Goal: Information Seeking & Learning: Learn about a topic

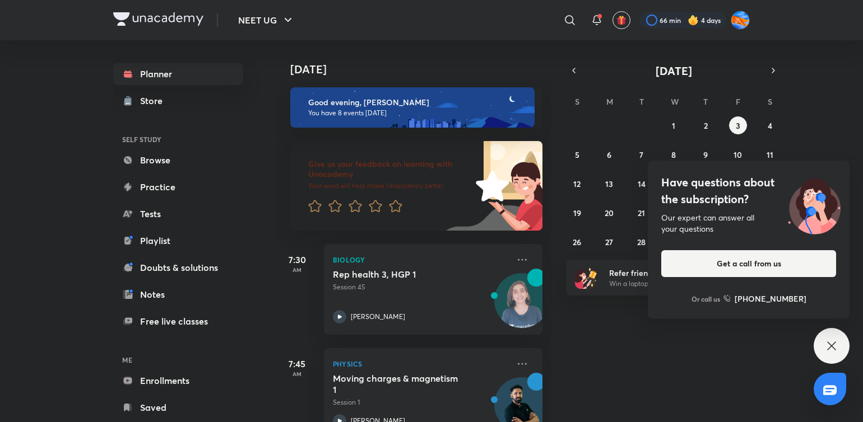
scroll to position [27, 0]
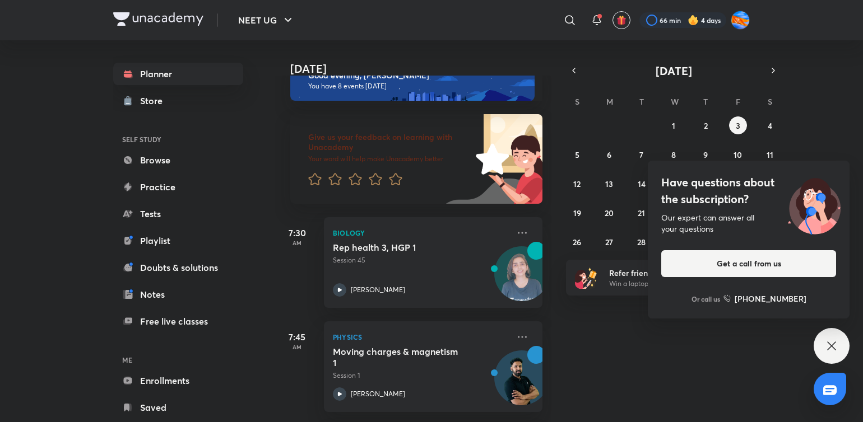
click at [551, 149] on div "[DATE] Good evening, [PERSON_NAME] You have 8 events [DATE] Give us your feedba…" at bounding box center [412, 231] width 277 height 382
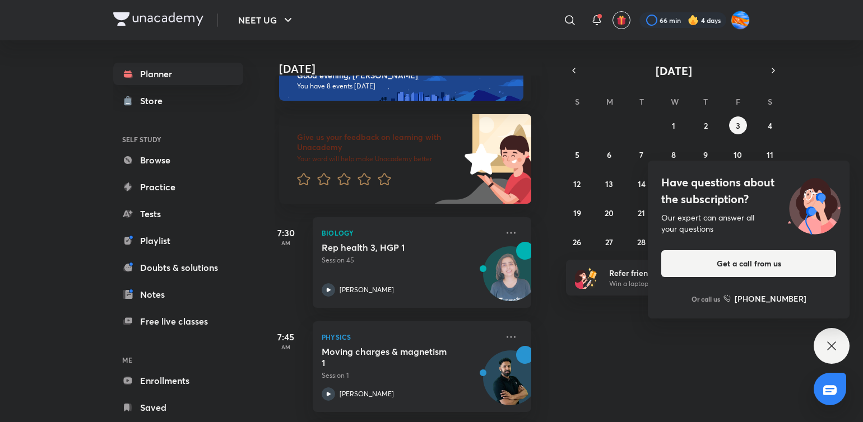
drag, startPoint x: 551, startPoint y: 149, endPoint x: 543, endPoint y: 149, distance: 7.3
click at [543, 149] on div "[DATE] Good evening, [PERSON_NAME] You have 8 events [DATE] Give us your feedba…" at bounding box center [412, 231] width 277 height 382
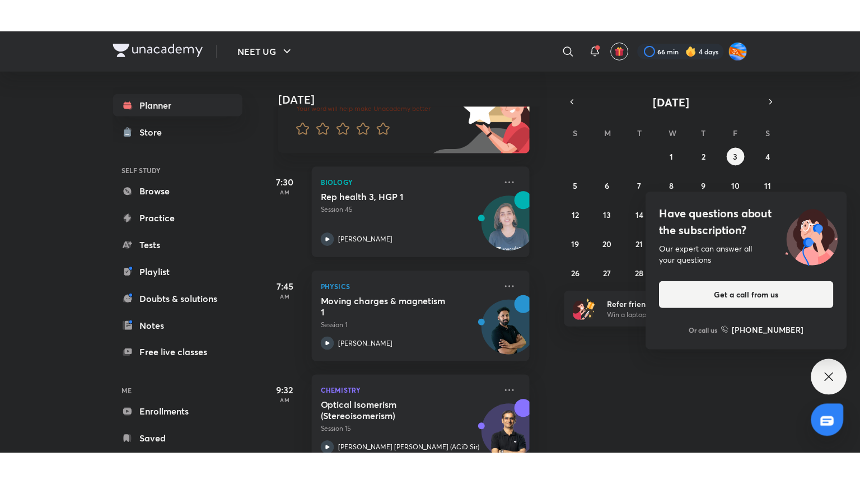
scroll to position [110, 11]
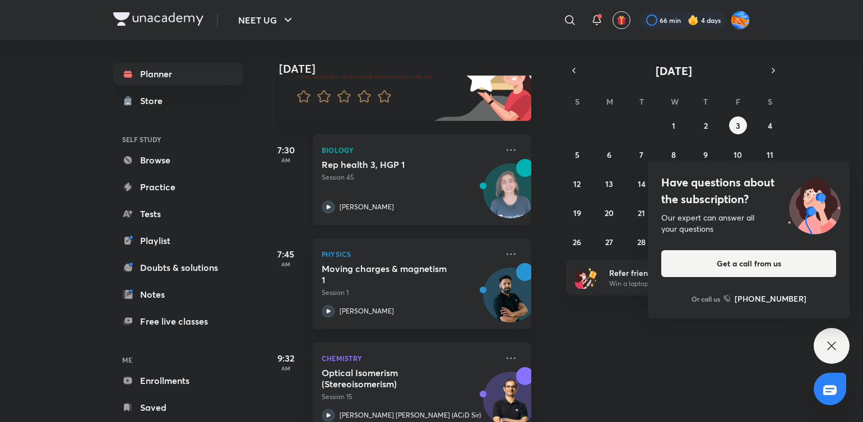
click at [423, 210] on div "[PERSON_NAME]" at bounding box center [410, 207] width 176 height 13
